Goal: Find contact information: Find contact information

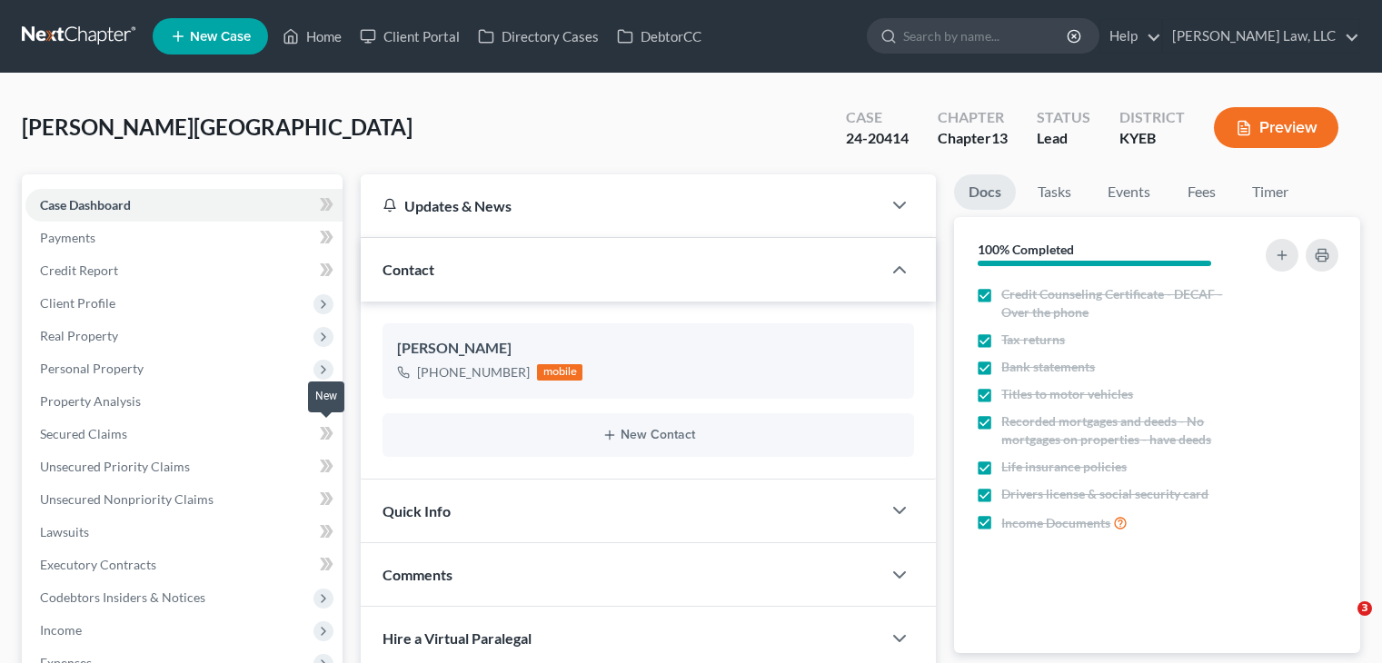
select select "0"
click at [910, 42] on input "search" at bounding box center [986, 36] width 166 height 34
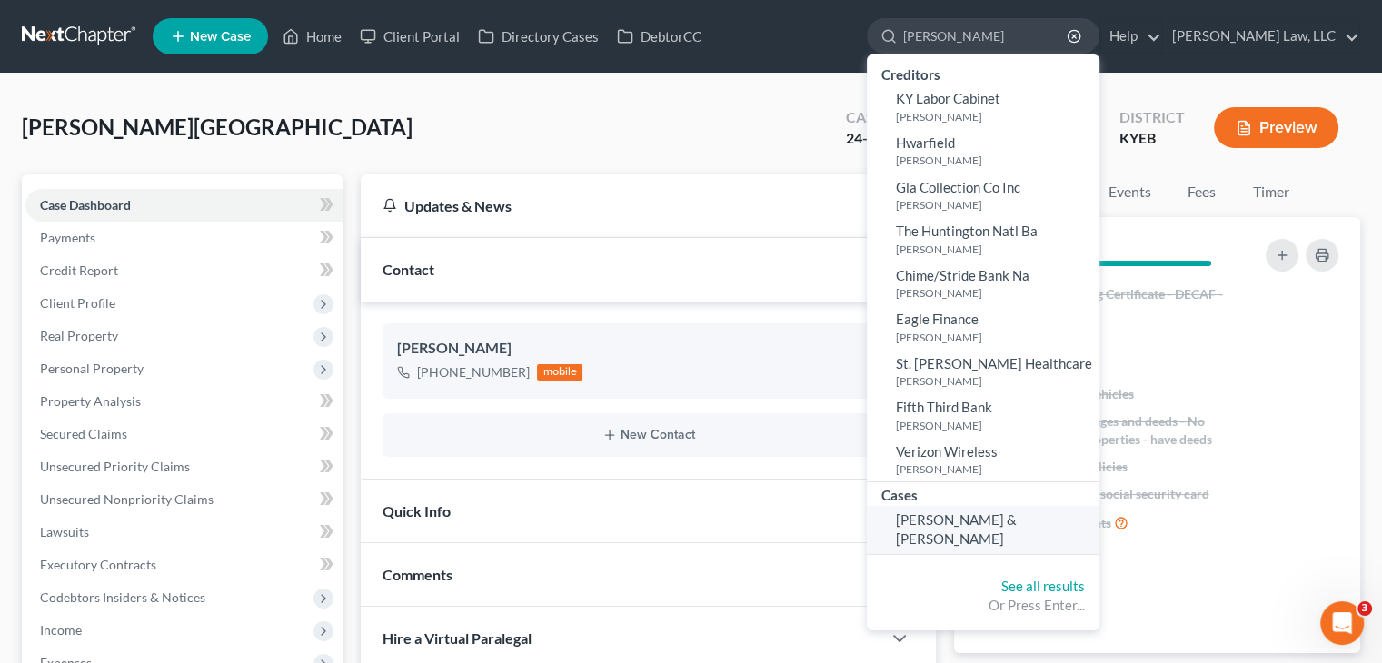
type input "[PERSON_NAME]"
click at [949, 511] on span "[PERSON_NAME] & [PERSON_NAME]" at bounding box center [956, 528] width 121 height 35
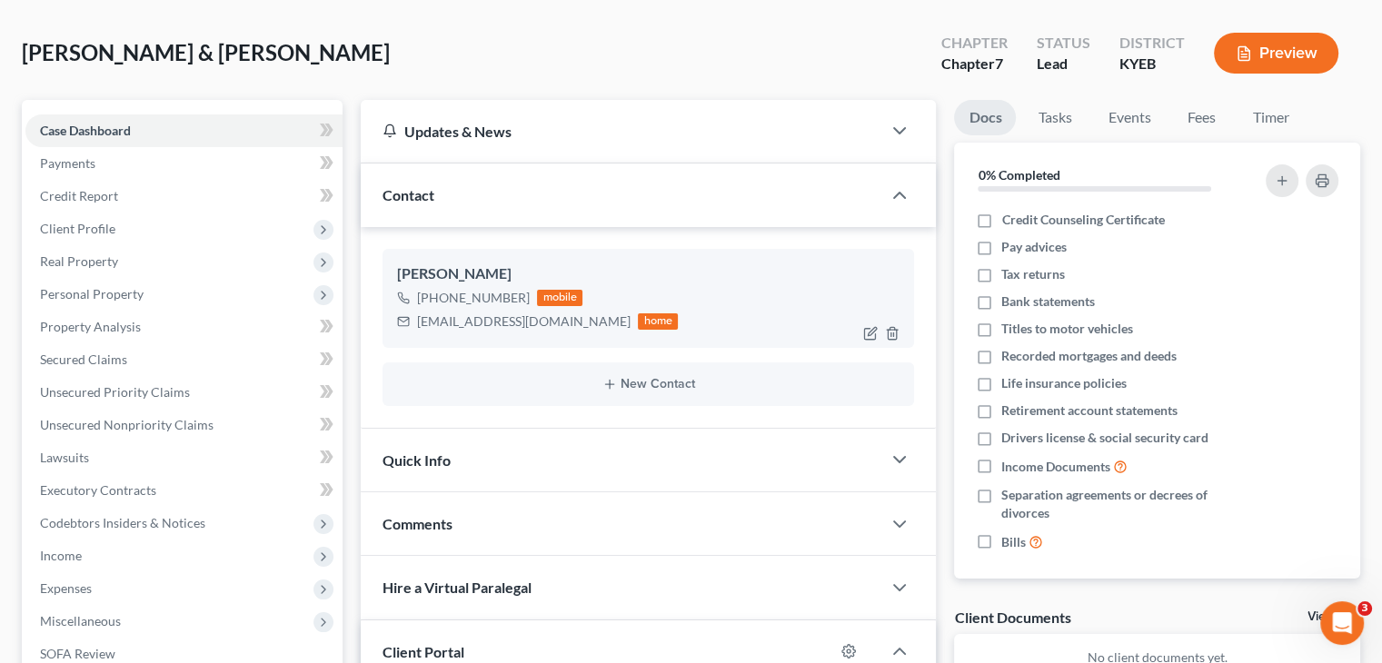
scroll to position [76, 0]
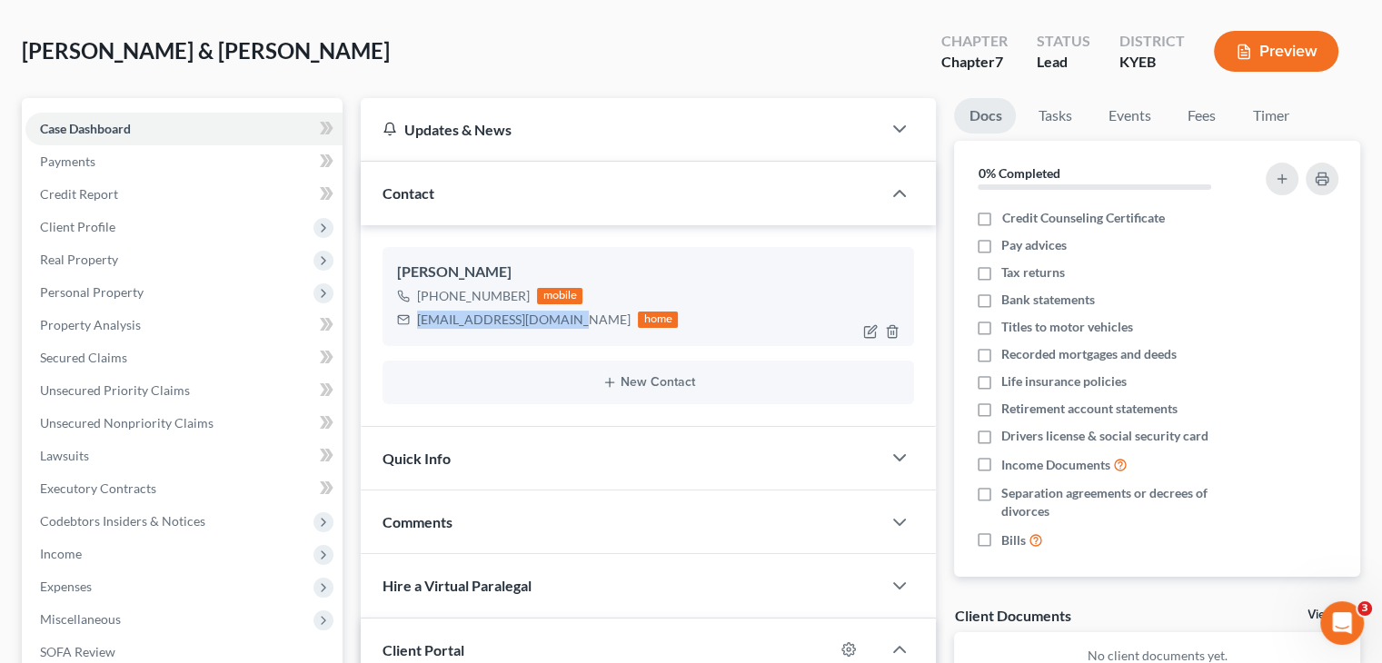
drag, startPoint x: 586, startPoint y: 321, endPoint x: 402, endPoint y: 335, distance: 184.1
click at [402, 335] on div "[PERSON_NAME] [PHONE_NUMBER] mobile [EMAIL_ADDRESS][DOMAIN_NAME] home" at bounding box center [647, 296] width 531 height 98
click at [433, 321] on div "[EMAIL_ADDRESS][DOMAIN_NAME]" at bounding box center [523, 320] width 213 height 18
drag, startPoint x: 416, startPoint y: 316, endPoint x: 590, endPoint y: 328, distance: 173.9
click at [590, 328] on div "[EMAIL_ADDRESS][DOMAIN_NAME] home" at bounding box center [537, 320] width 281 height 24
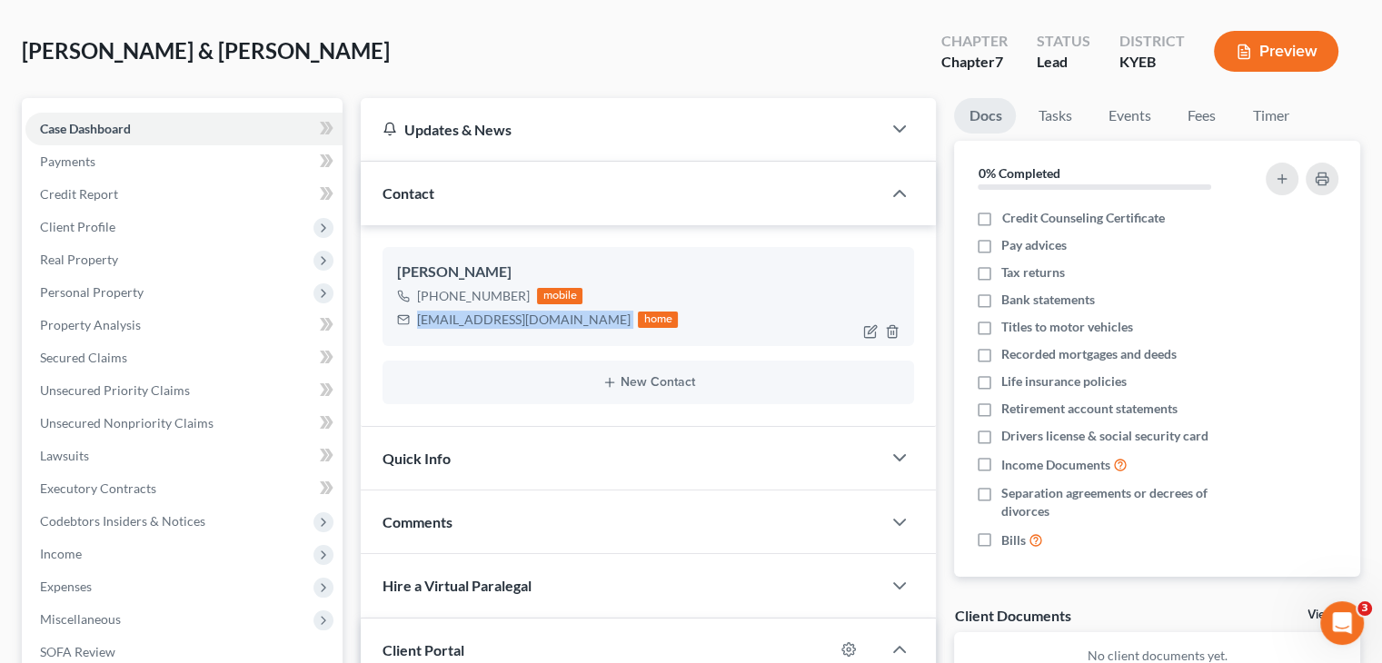
copy div "[EMAIL_ADDRESS][DOMAIN_NAME]"
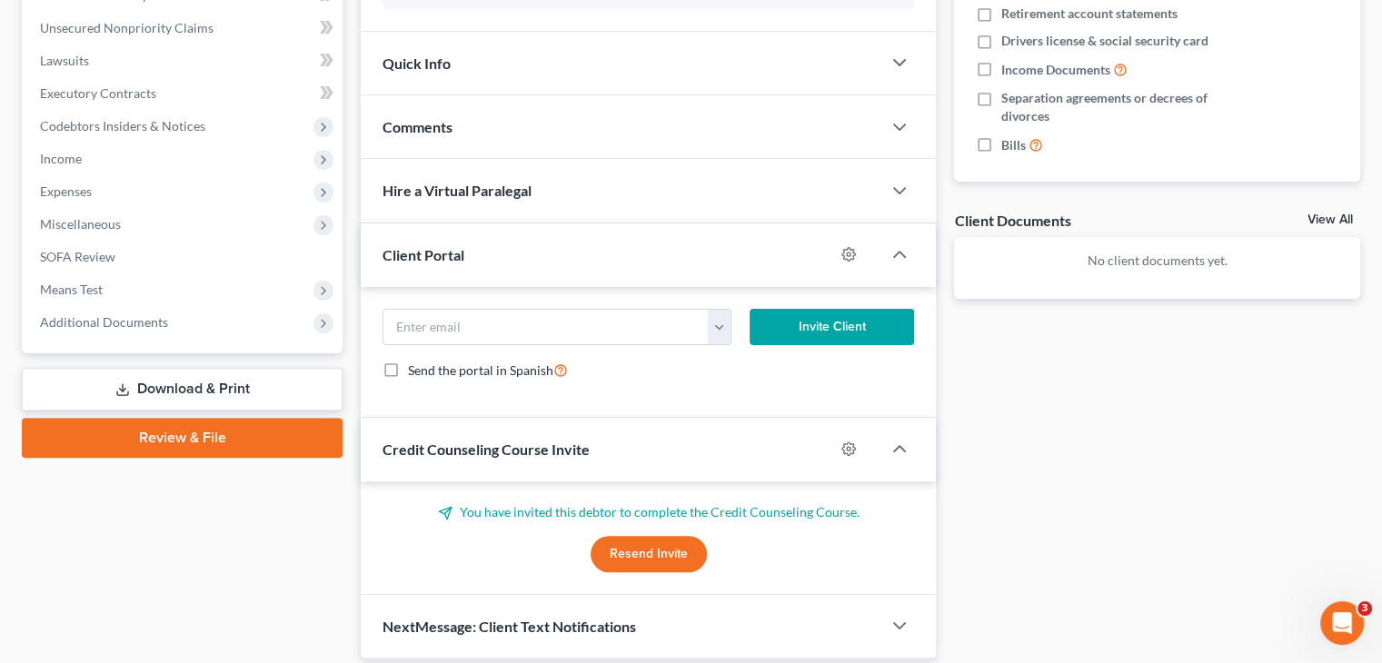
scroll to position [533, 0]
